Goal: Task Accomplishment & Management: Use online tool/utility

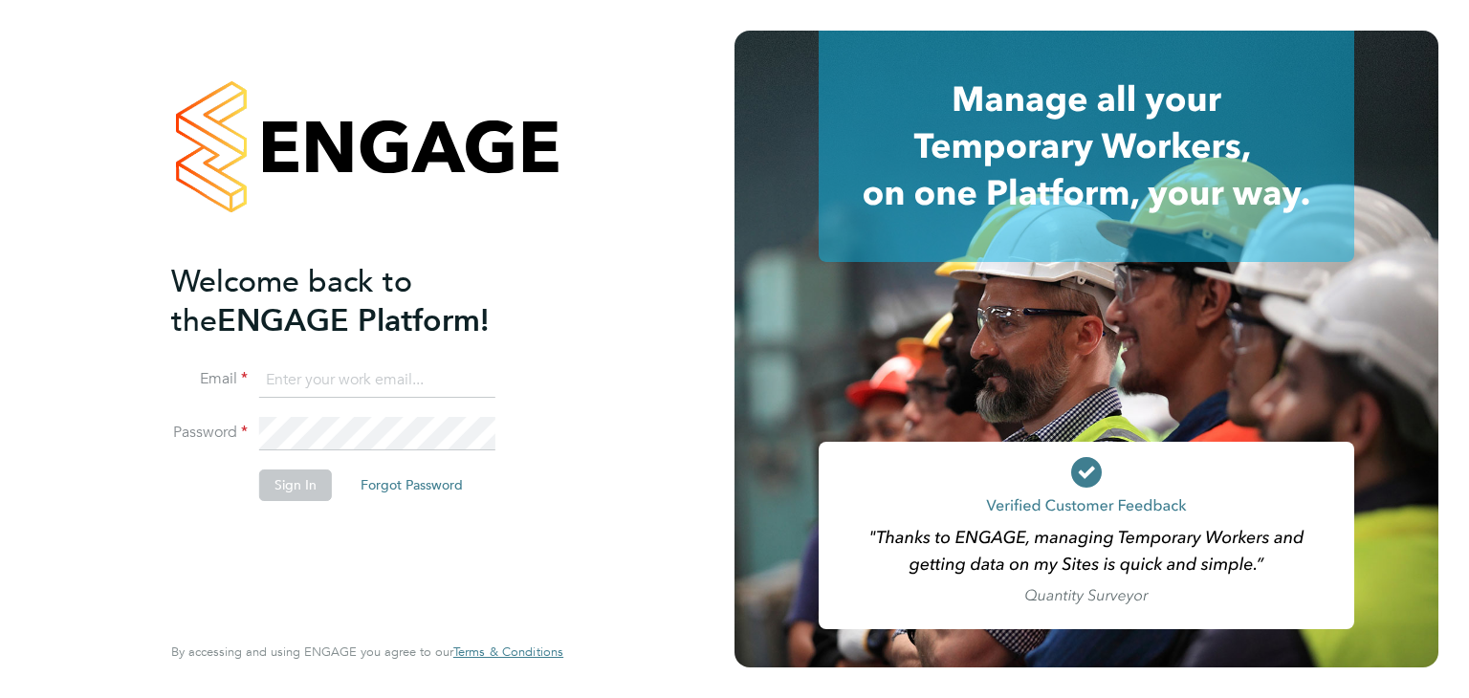
type input "[EMAIL_ADDRESS][DOMAIN_NAME]"
click at [308, 477] on button "Sign In" at bounding box center [295, 485] width 73 height 31
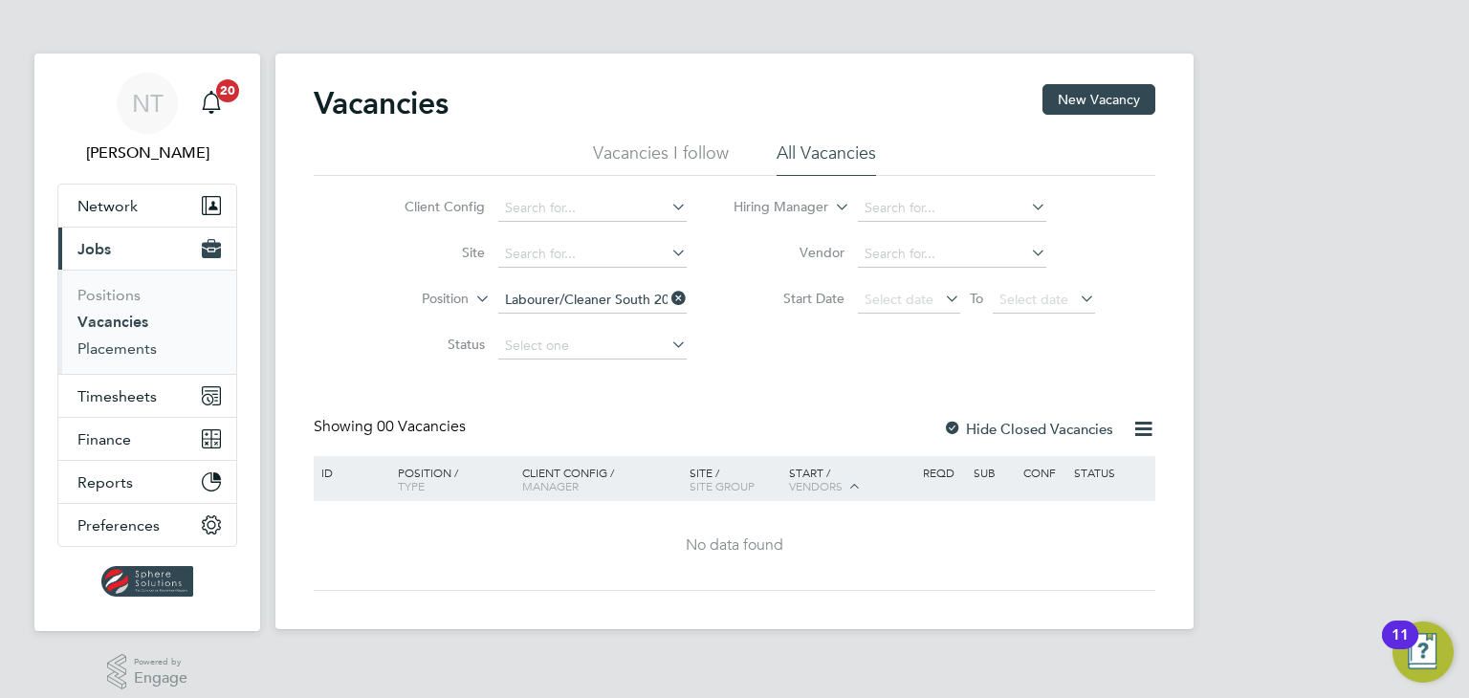
click at [108, 343] on link "Placements" at bounding box center [116, 349] width 79 height 18
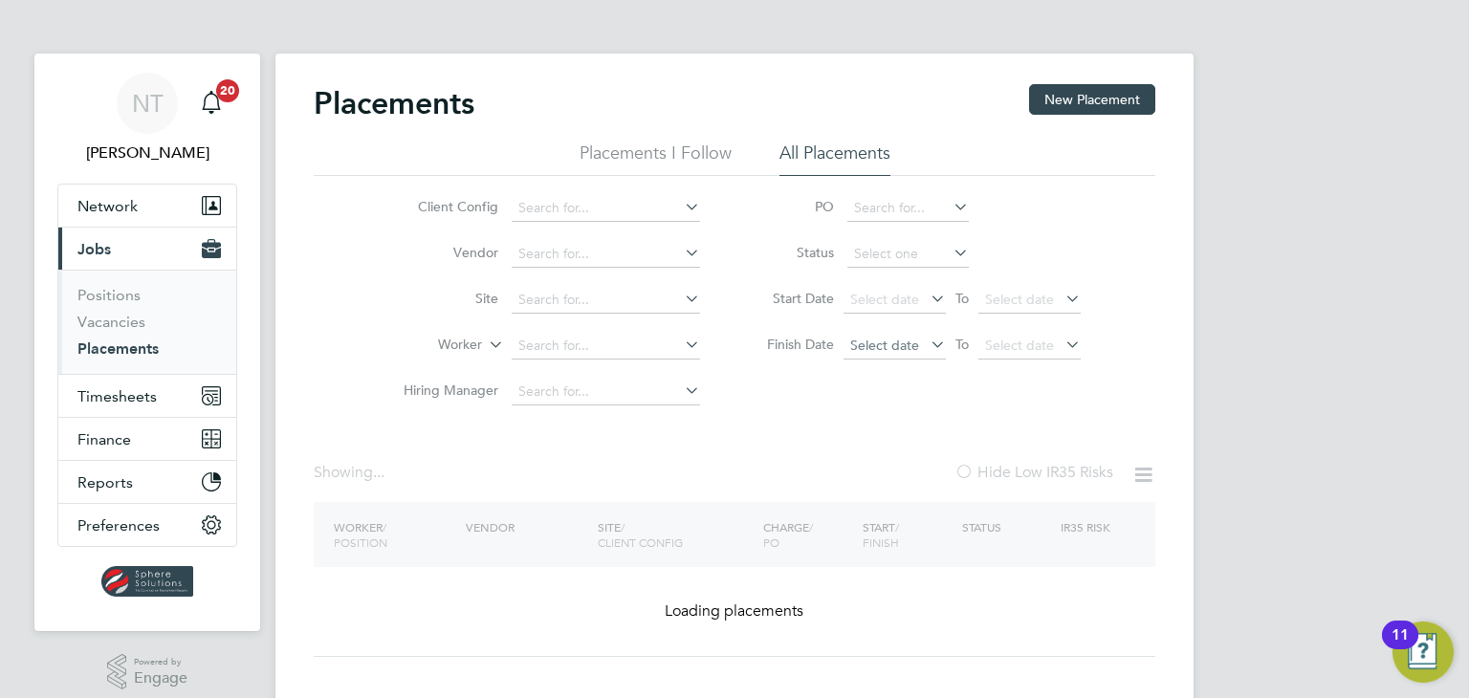
click at [871, 339] on span "Select date" at bounding box center [884, 345] width 69 height 17
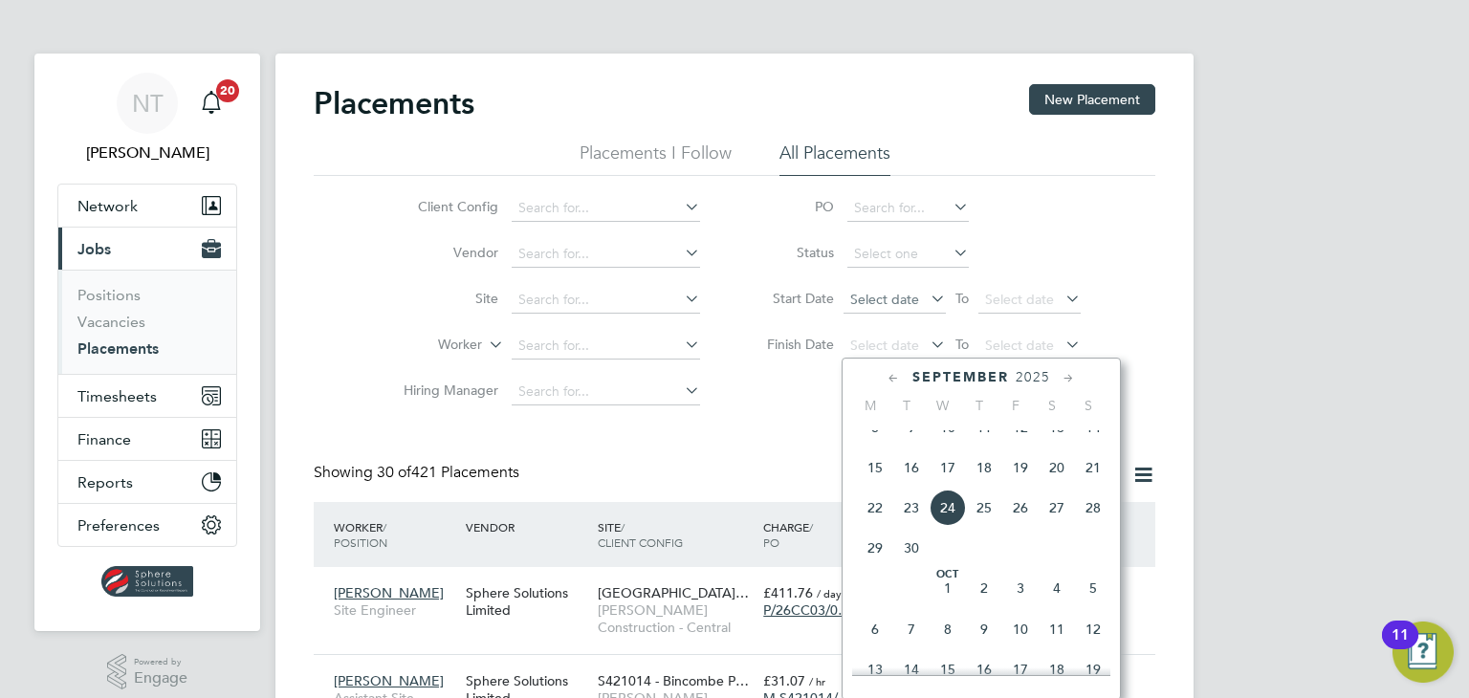
click at [876, 296] on span "Select date" at bounding box center [884, 299] width 69 height 17
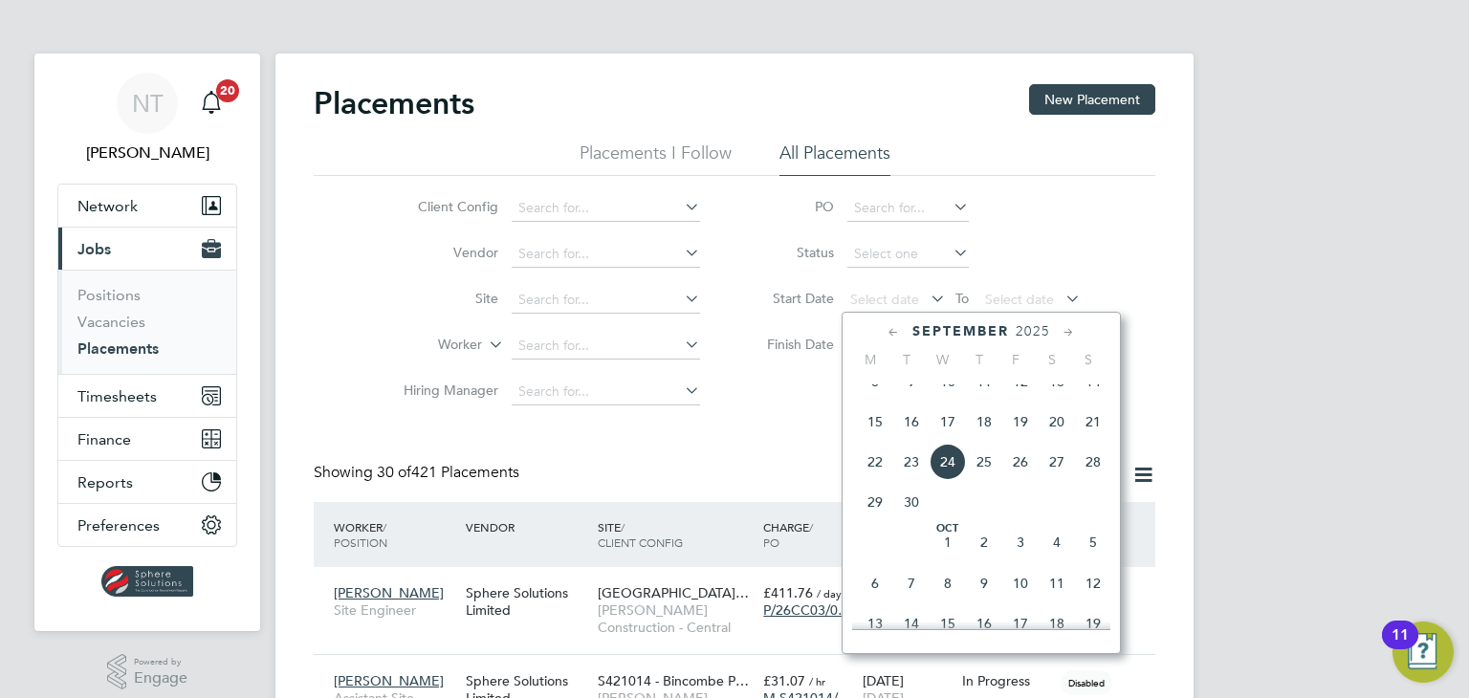
click at [941, 474] on span "24" at bounding box center [948, 462] width 36 height 36
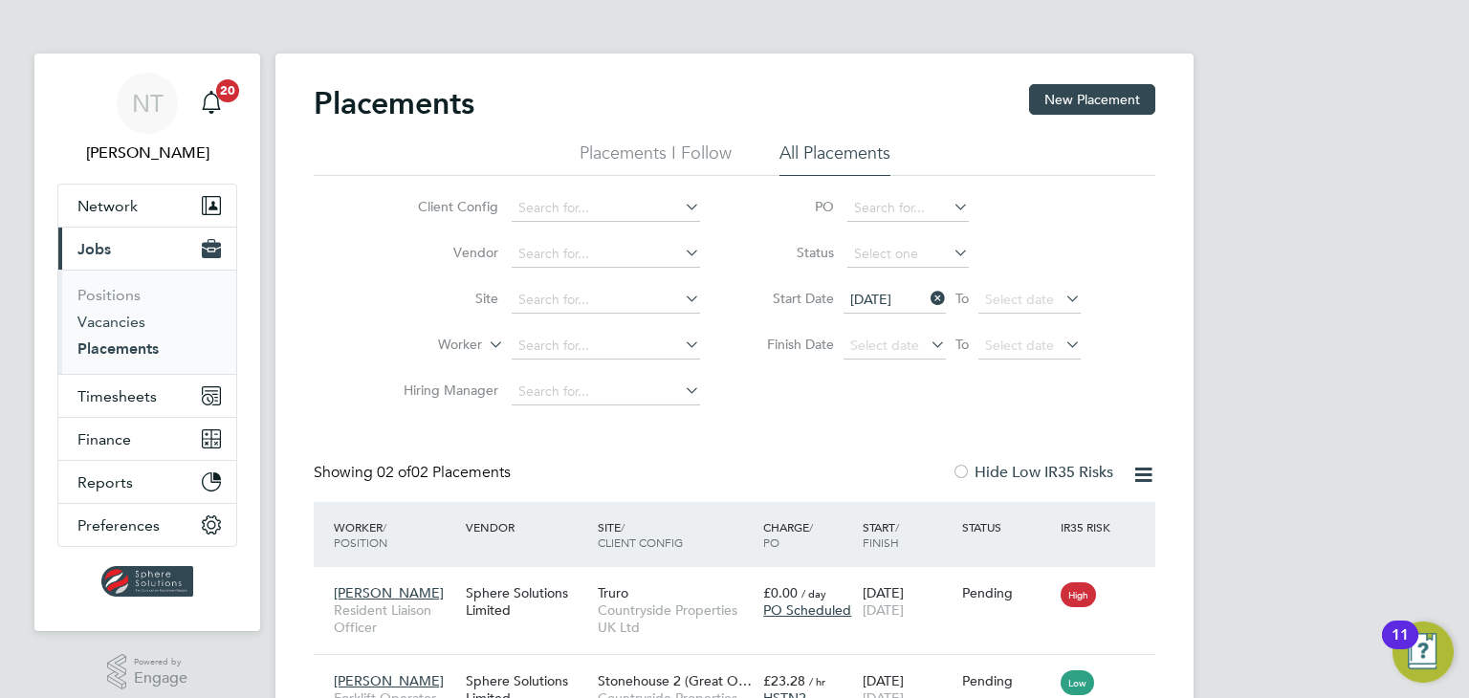
click at [101, 323] on link "Vacancies" at bounding box center [111, 322] width 68 height 18
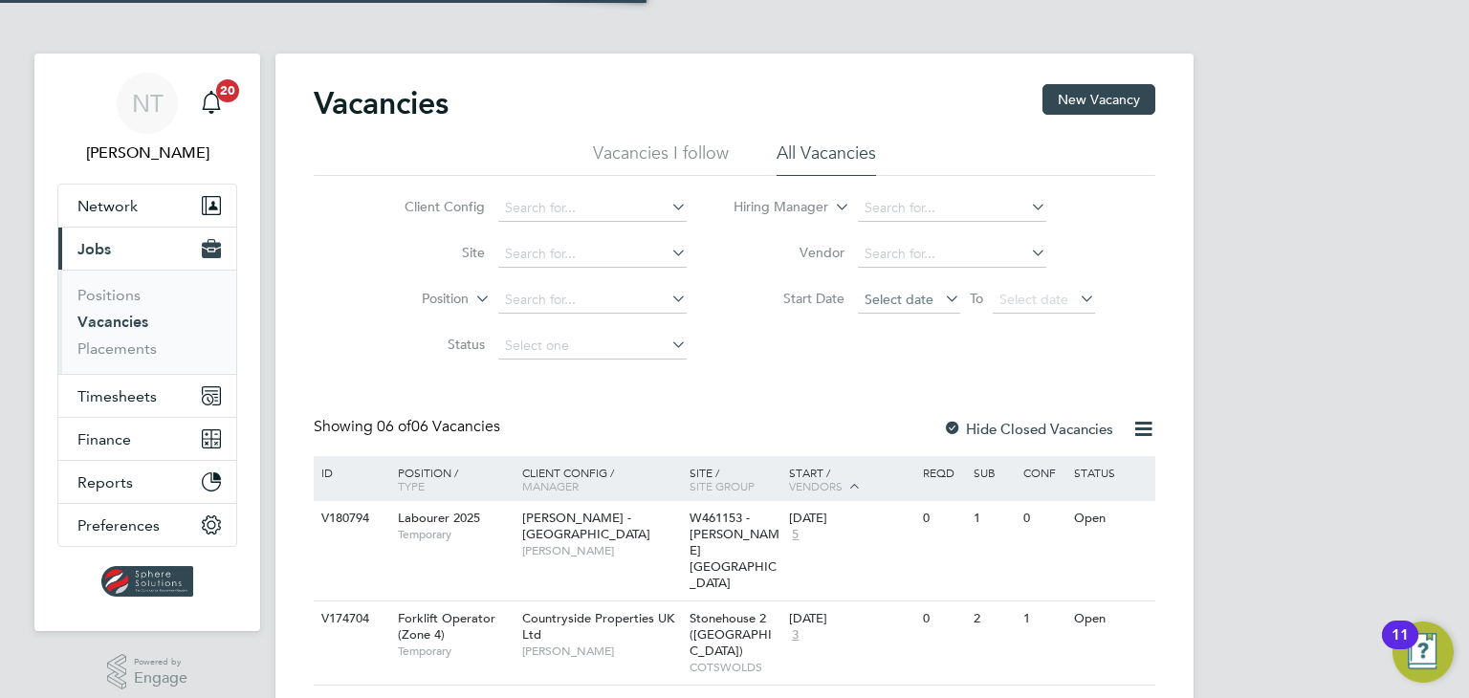
click at [918, 304] on span "Select date" at bounding box center [899, 299] width 69 height 17
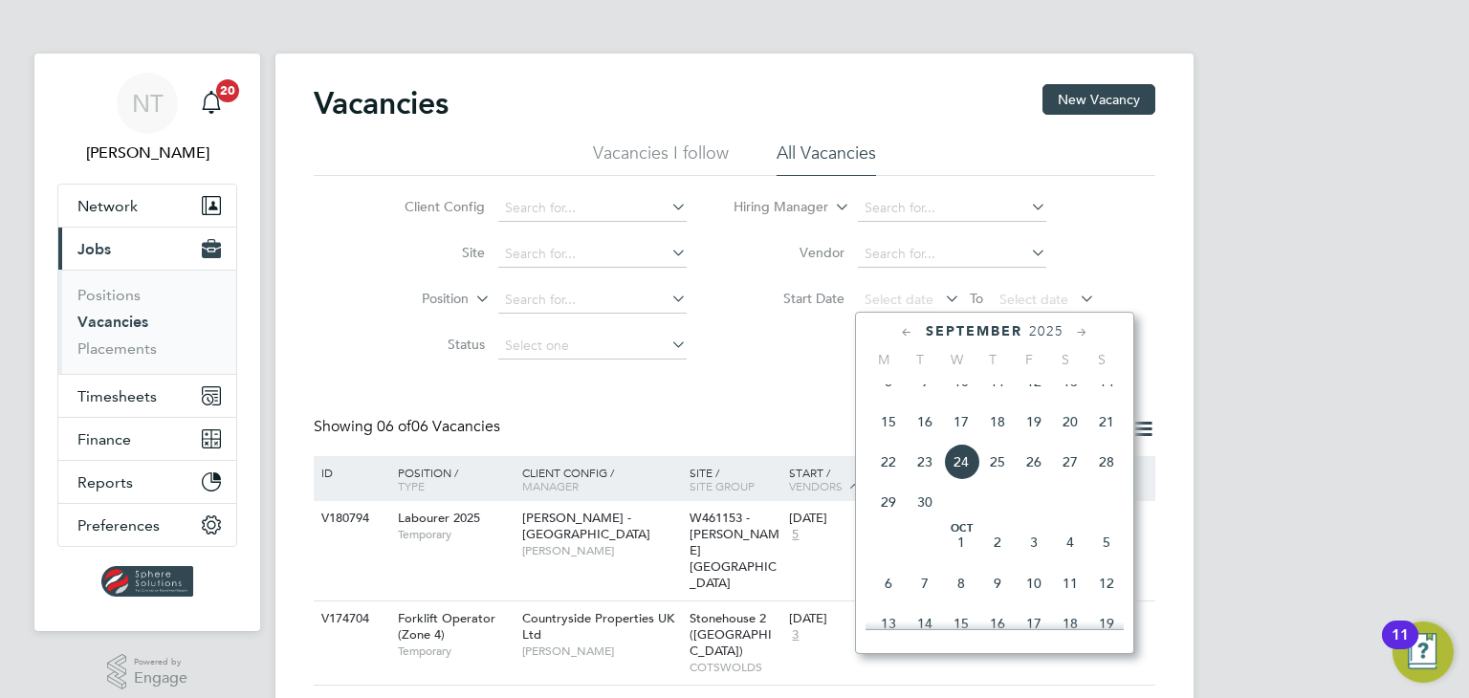
click at [960, 479] on span "24" at bounding box center [961, 462] width 36 height 36
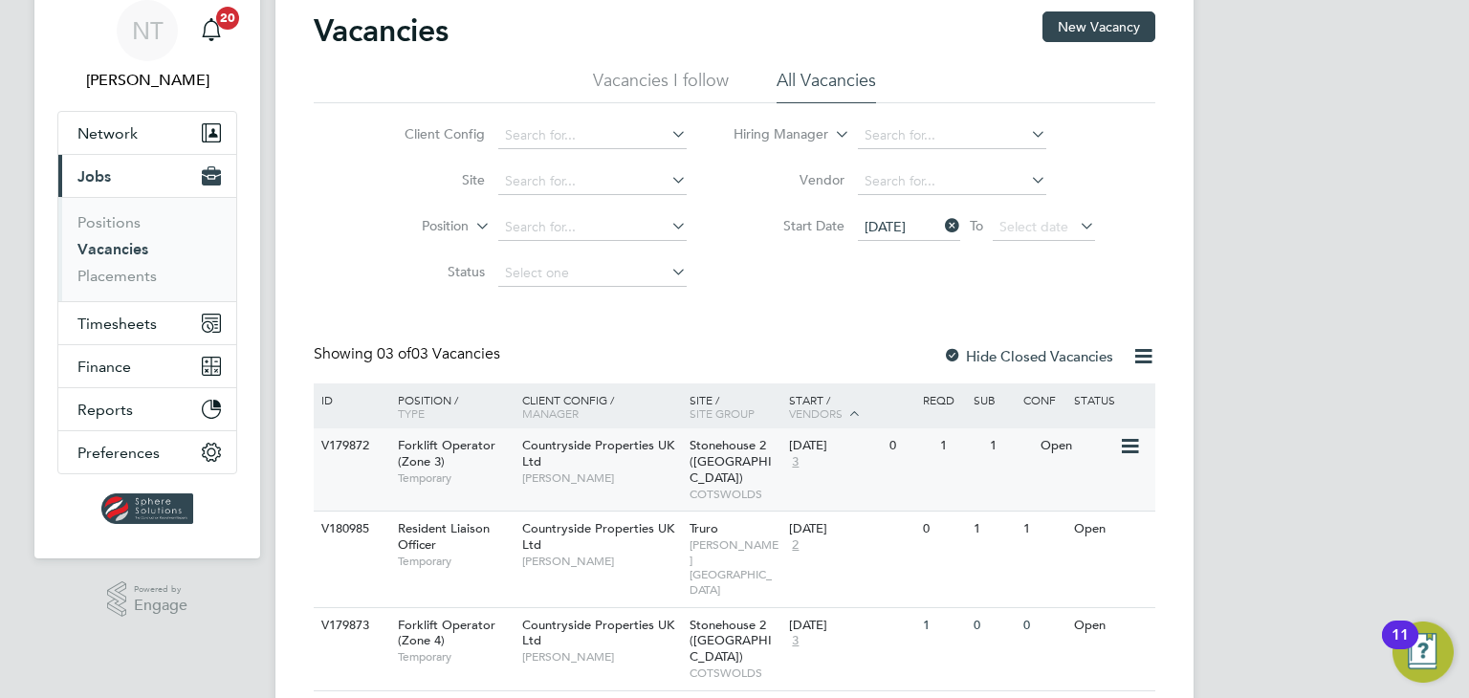
click at [738, 450] on span "Stonehouse 2 ([GEOGRAPHIC_DATA])" at bounding box center [731, 461] width 82 height 49
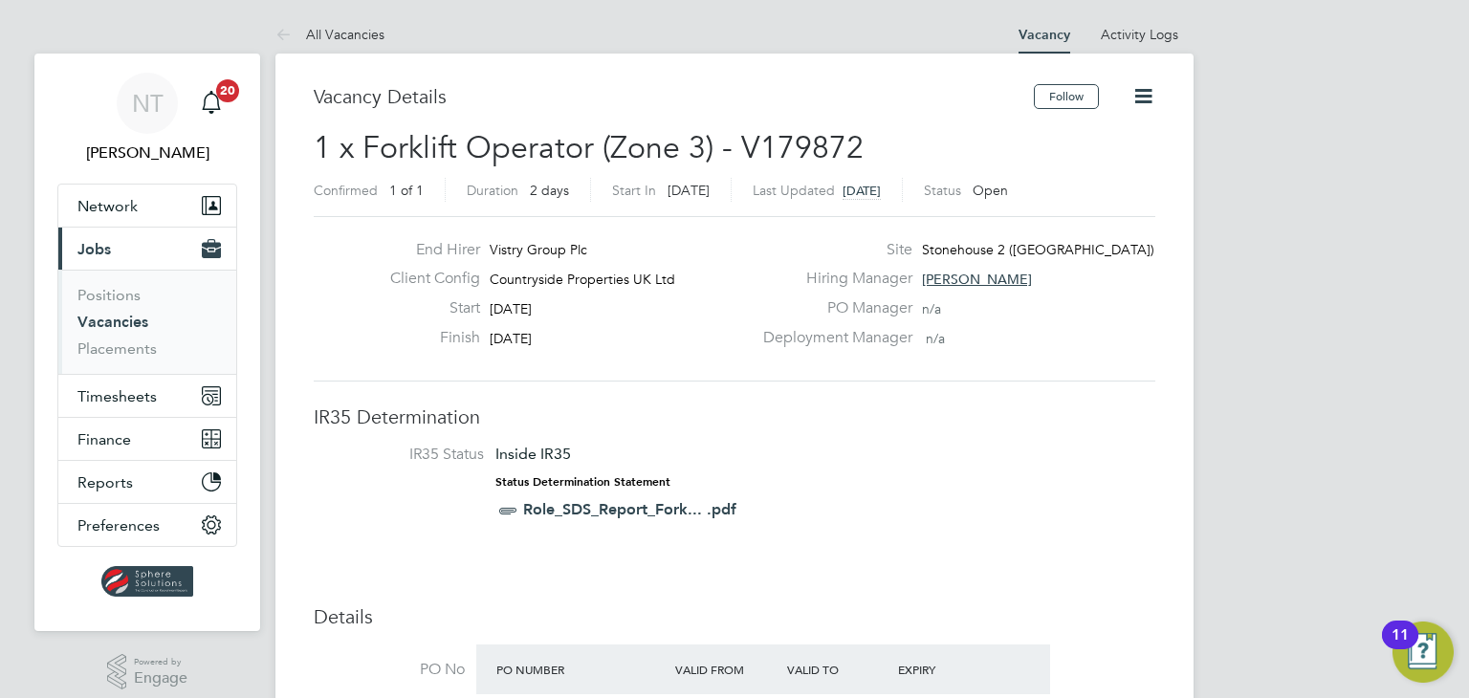
click at [115, 317] on link "Vacancies" at bounding box center [112, 322] width 71 height 18
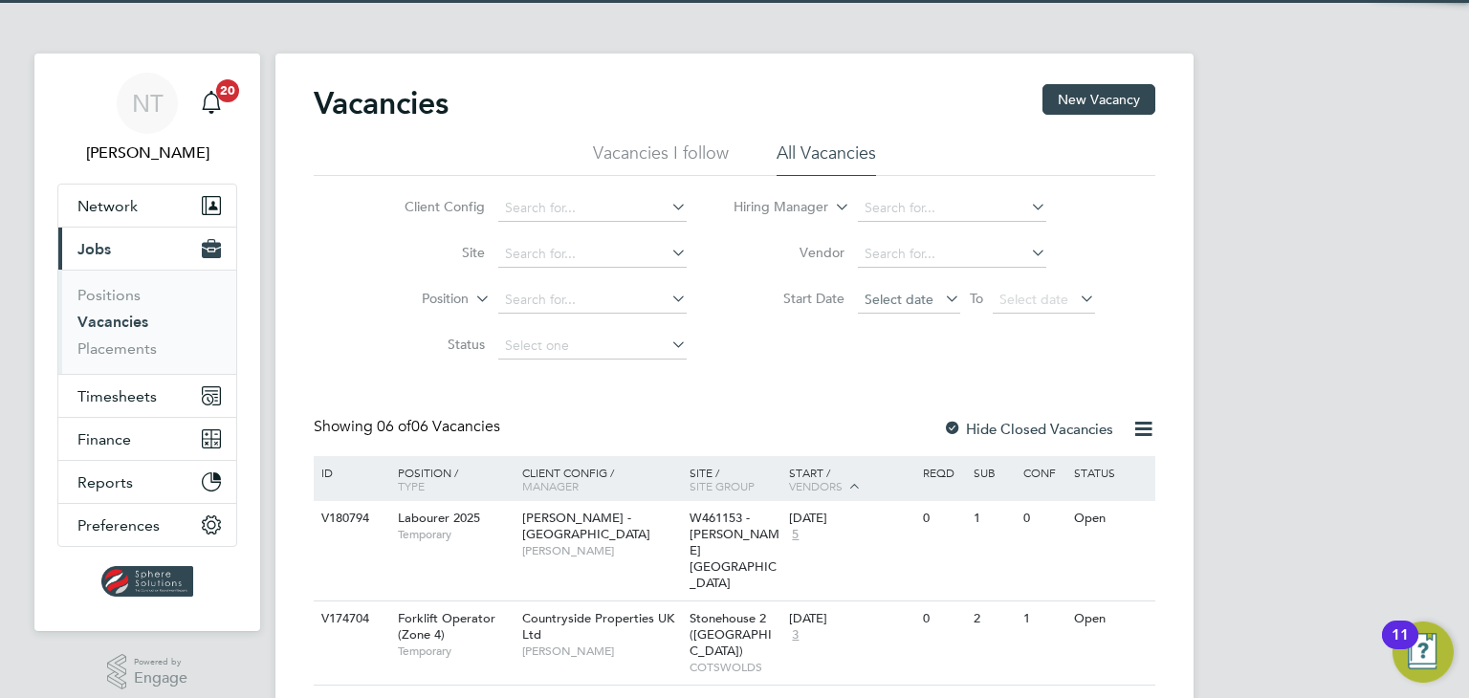
click at [907, 292] on span "Select date" at bounding box center [899, 299] width 69 height 17
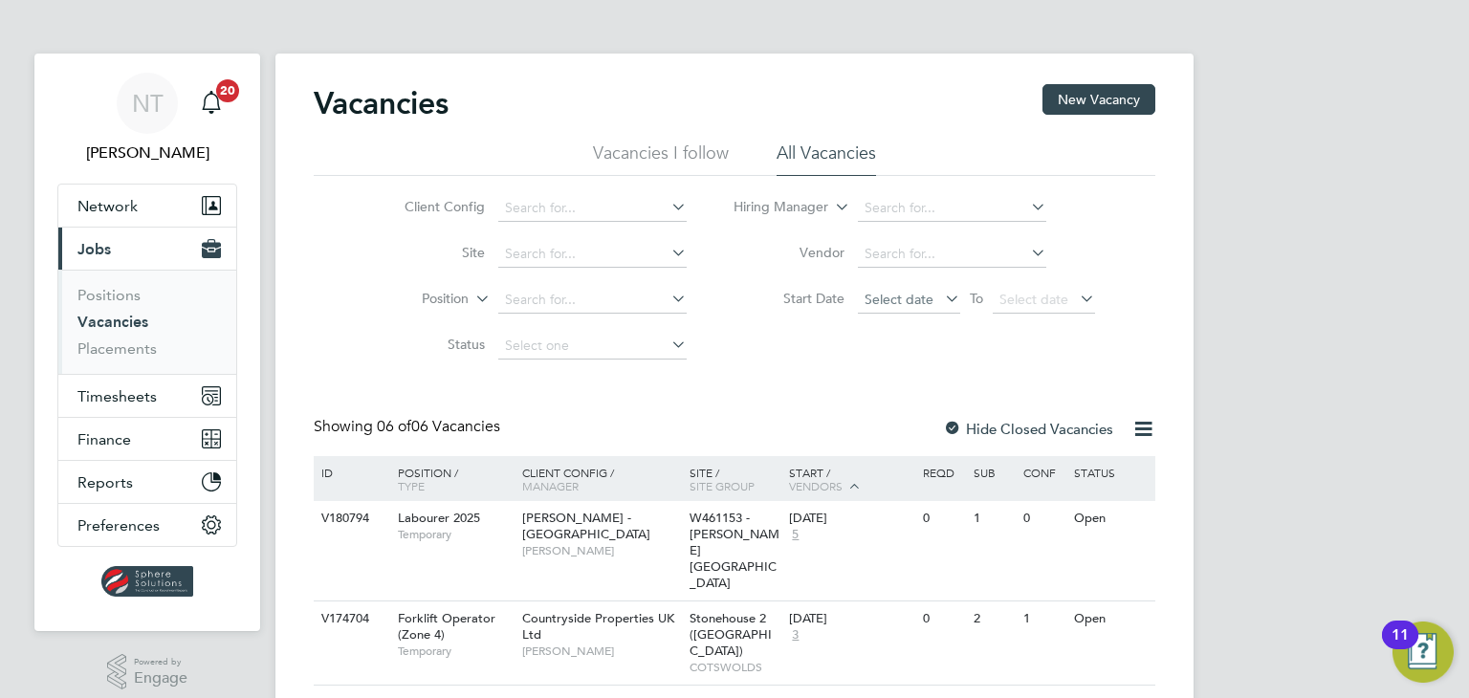
scroll to position [708, 0]
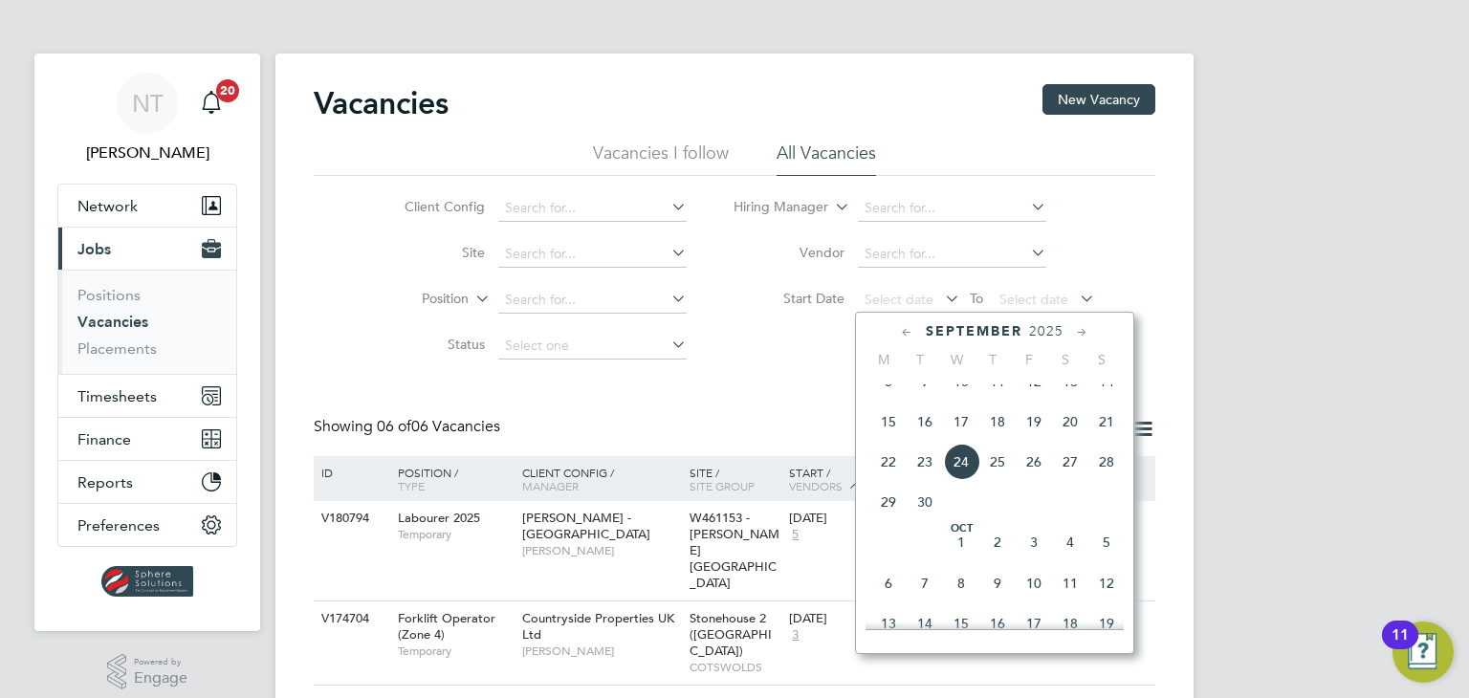
click at [992, 479] on span "25" at bounding box center [997, 462] width 36 height 36
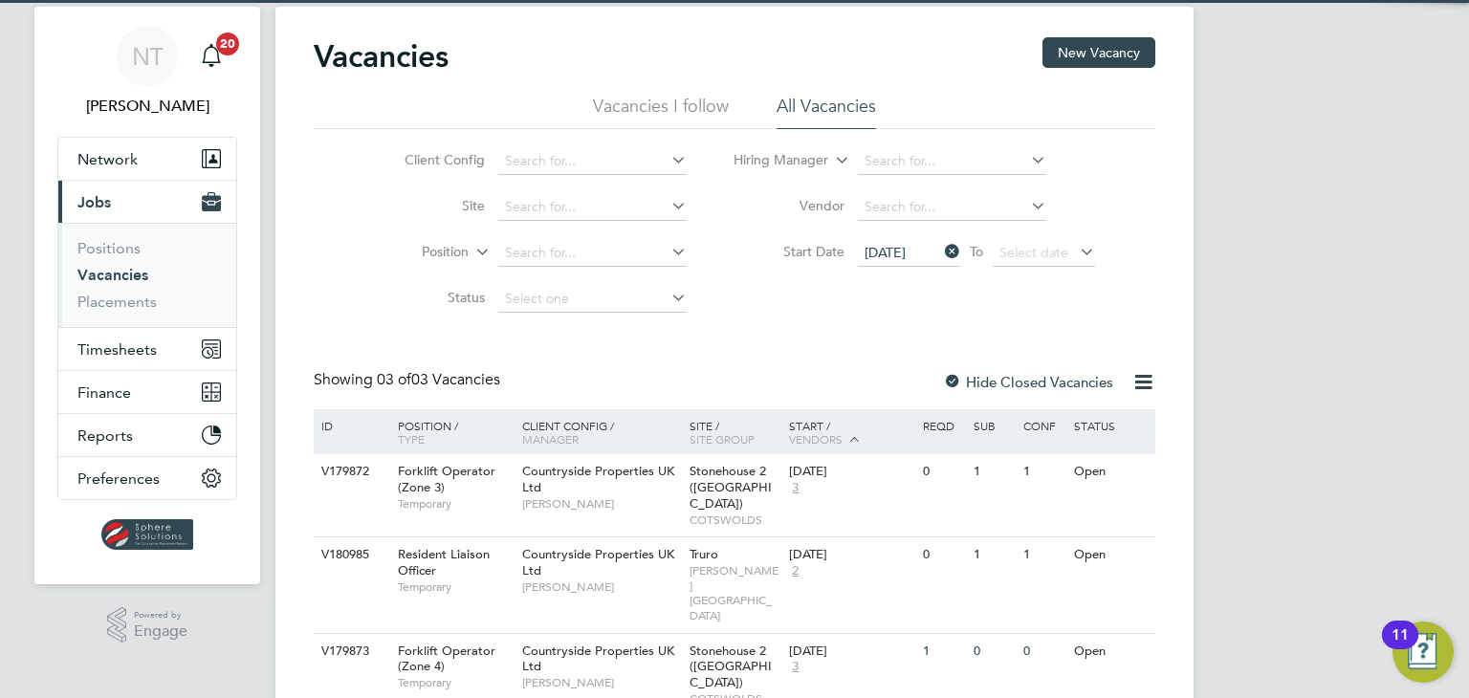
scroll to position [73, 0]
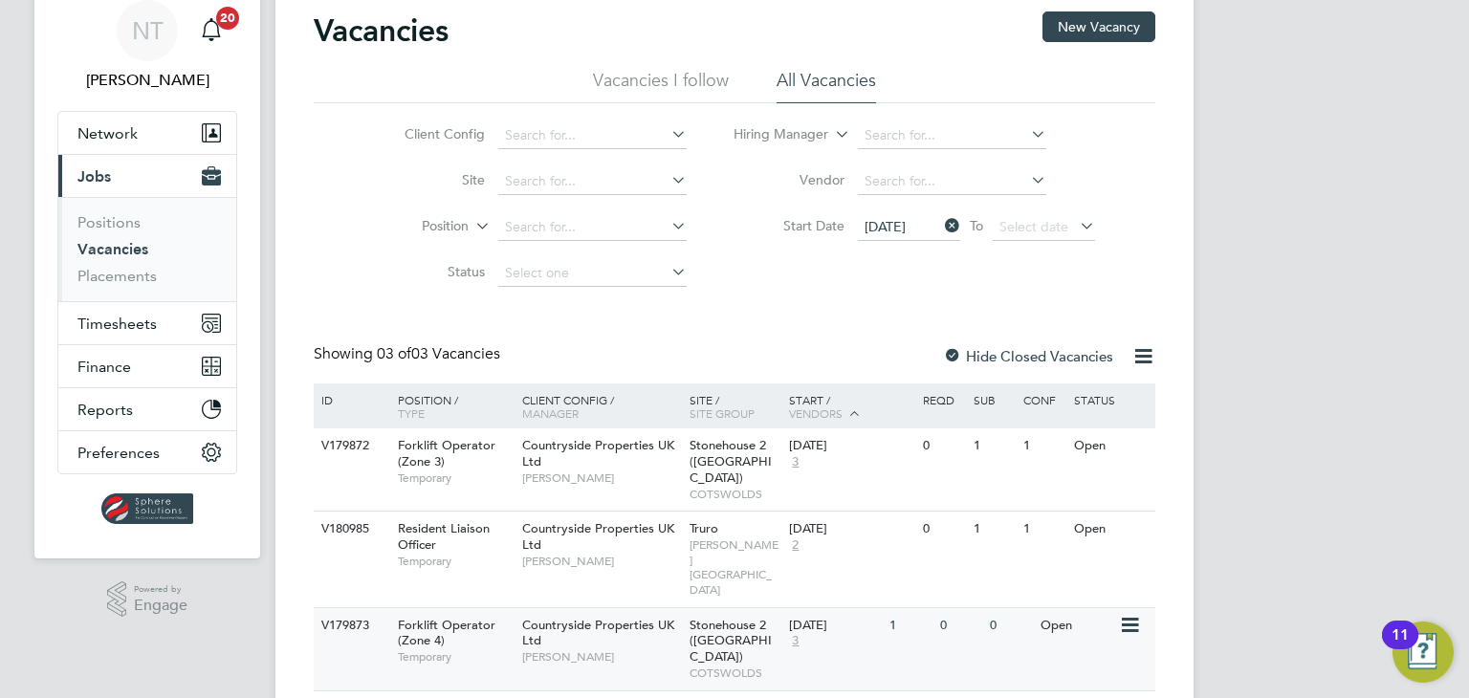
click at [757, 617] on span "Stonehouse 2 ([GEOGRAPHIC_DATA])" at bounding box center [731, 641] width 82 height 49
